Goal: Information Seeking & Learning: Learn about a topic

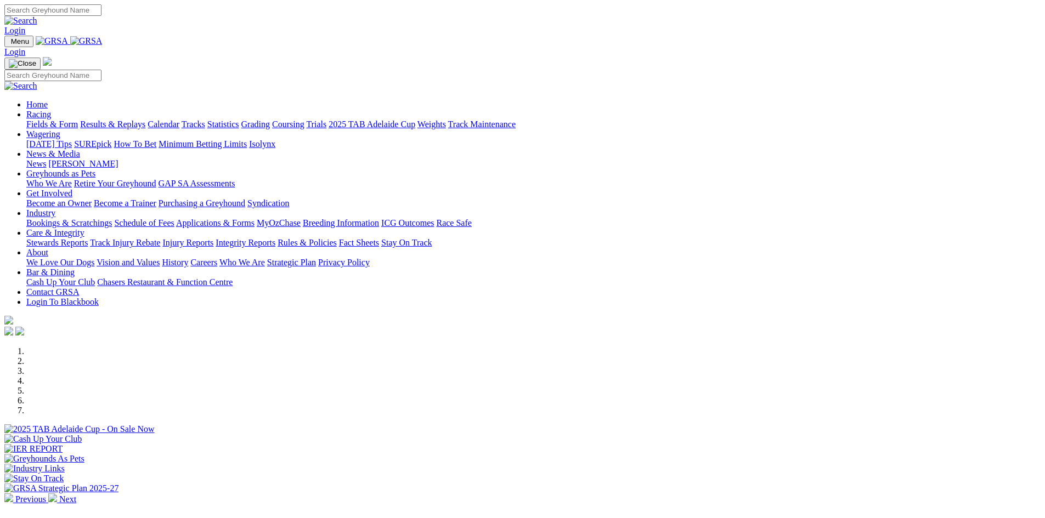
scroll to position [329, 0]
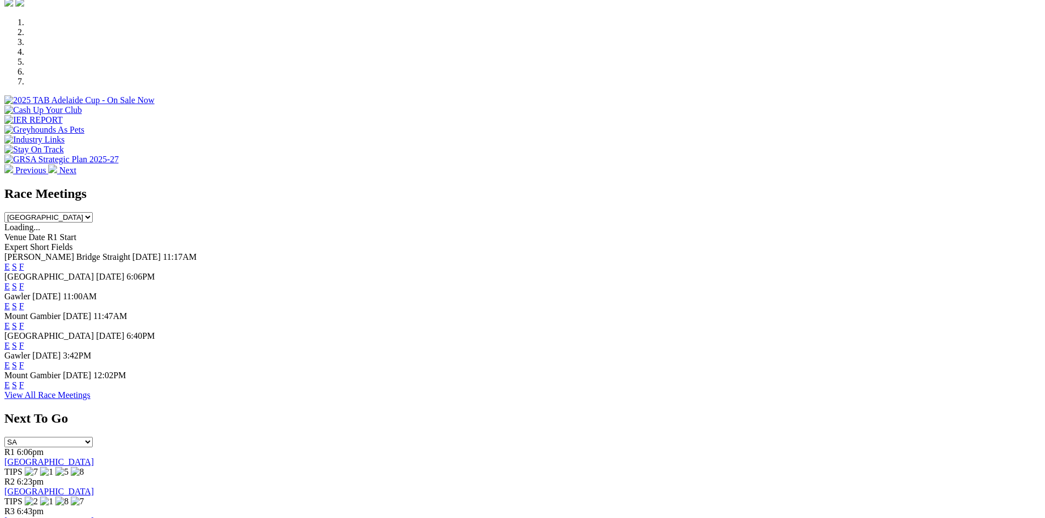
click at [24, 366] on link "F" at bounding box center [21, 365] width 5 height 9
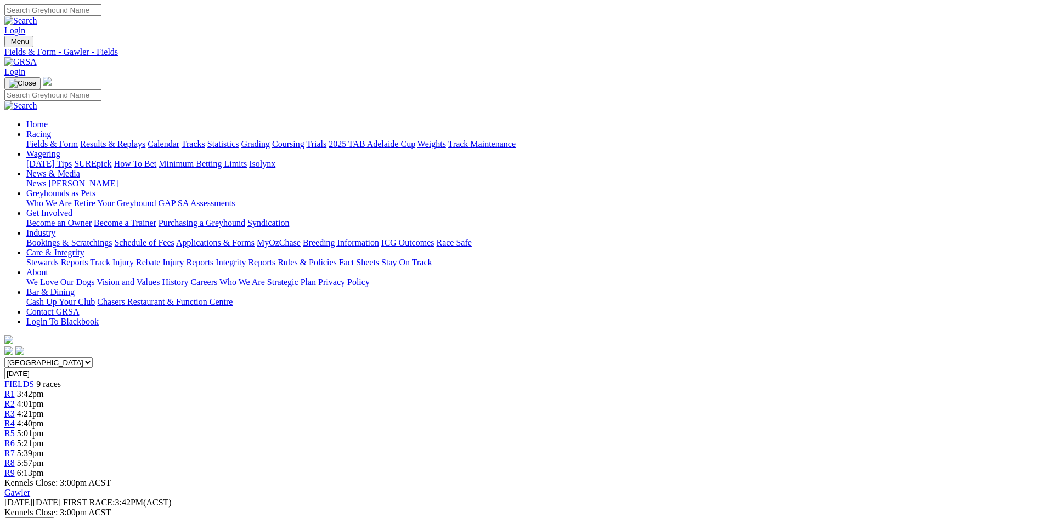
click at [179, 139] on link "Calendar" at bounding box center [164, 143] width 32 height 9
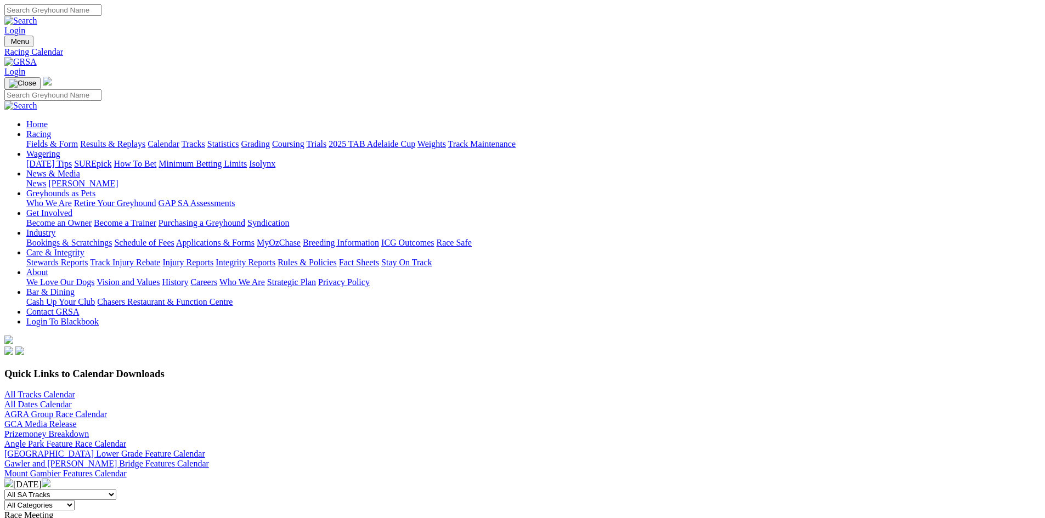
scroll to position [219, 0]
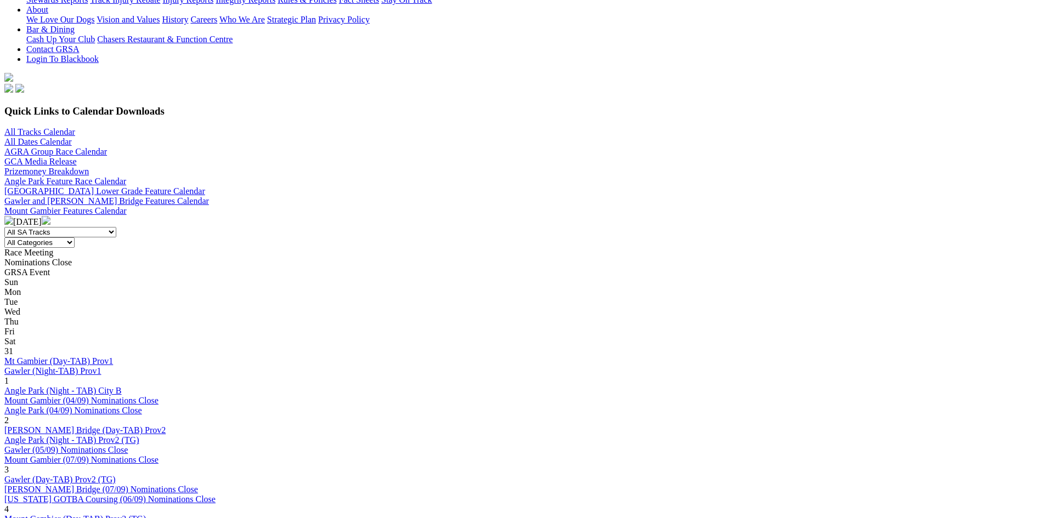
scroll to position [274, 0]
